Goal: Task Accomplishment & Management: Manage account settings

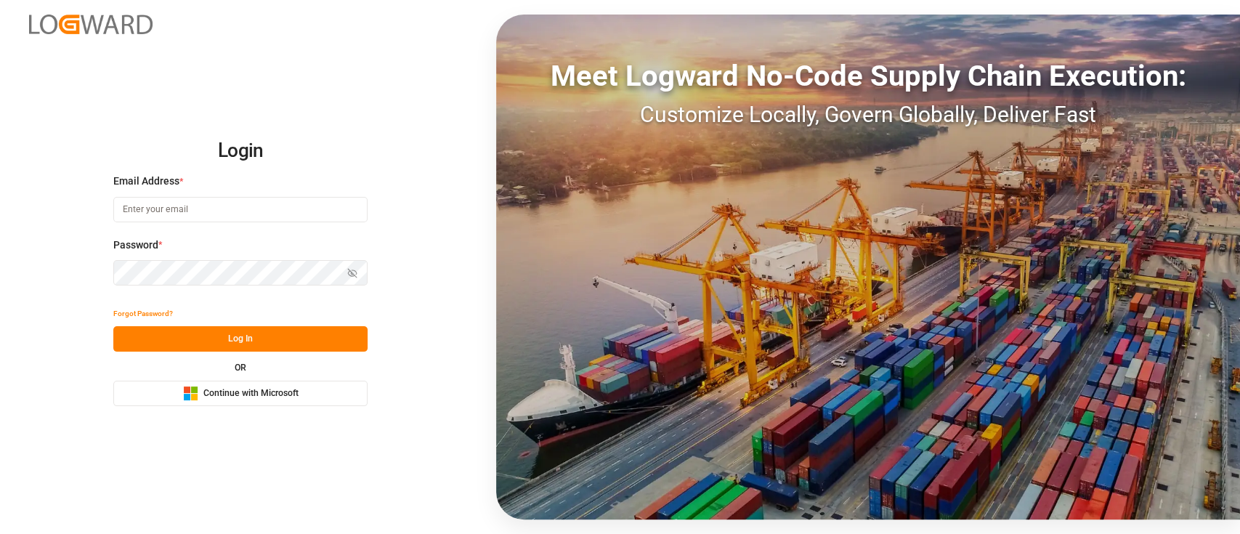
click at [301, 405] on button "Microsoft Logo Continue with Microsoft" at bounding box center [240, 393] width 254 height 25
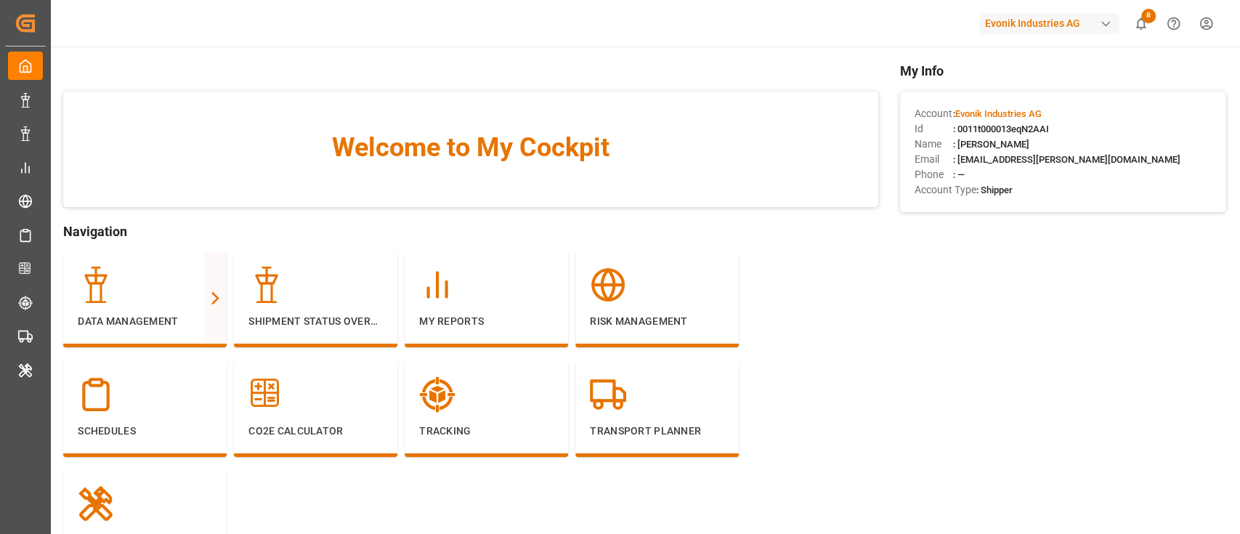
click at [1099, 13] on div "Evonik Industries AG" at bounding box center [1048, 23] width 139 height 21
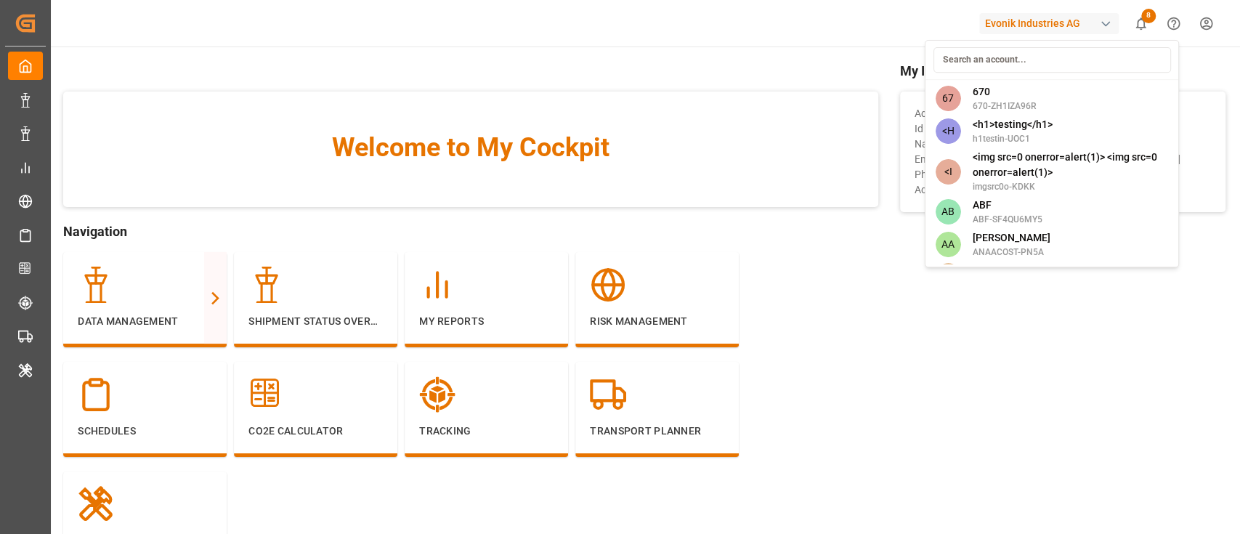
click at [1008, 53] on input at bounding box center [1050, 59] width 237 height 25
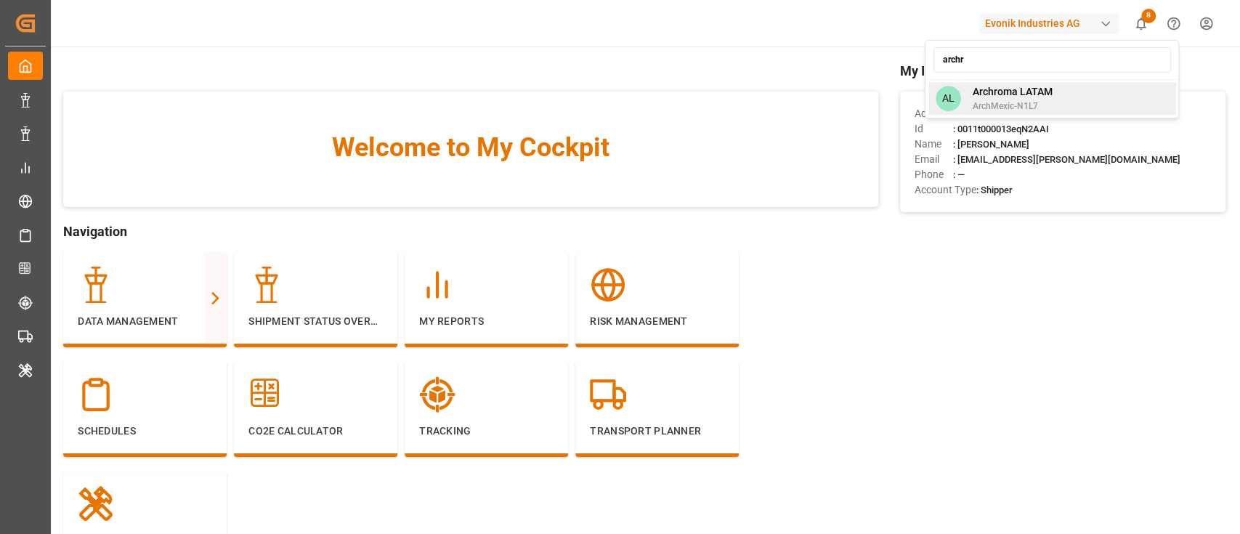
type input "archr"
click at [1010, 83] on div "AL Archroma LATAM ArchMexic-N1L7" at bounding box center [1051, 98] width 248 height 33
